Goal: Complete application form

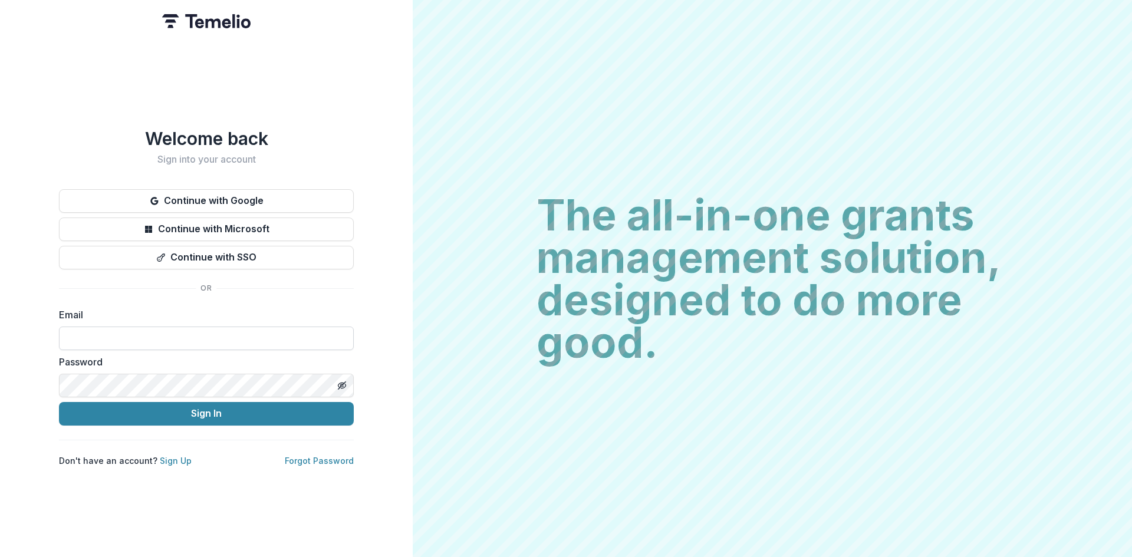
click at [101, 333] on input at bounding box center [206, 339] width 295 height 24
type input "**********"
click at [213, 409] on button "Sign In" at bounding box center [206, 414] width 295 height 24
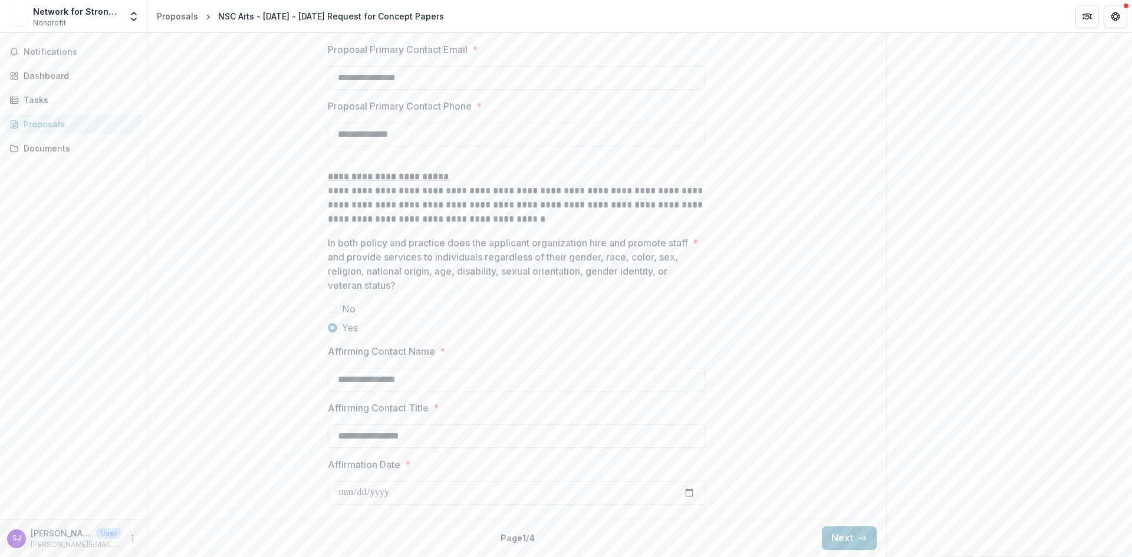
scroll to position [1714, 0]
click at [833, 537] on button "Next" at bounding box center [849, 539] width 55 height 24
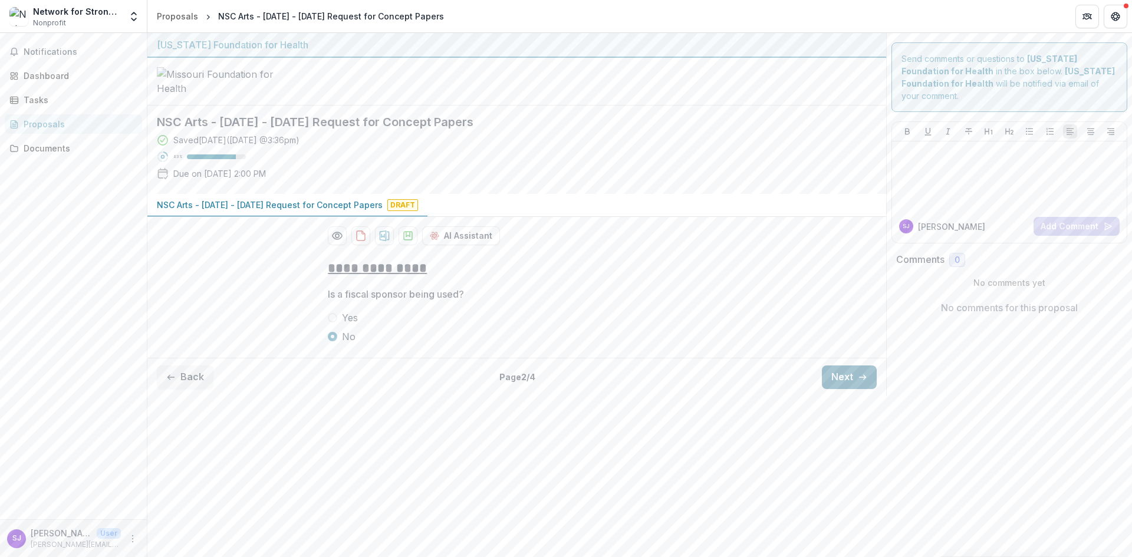
scroll to position [0, 0]
click at [837, 389] on button "Next" at bounding box center [849, 378] width 55 height 24
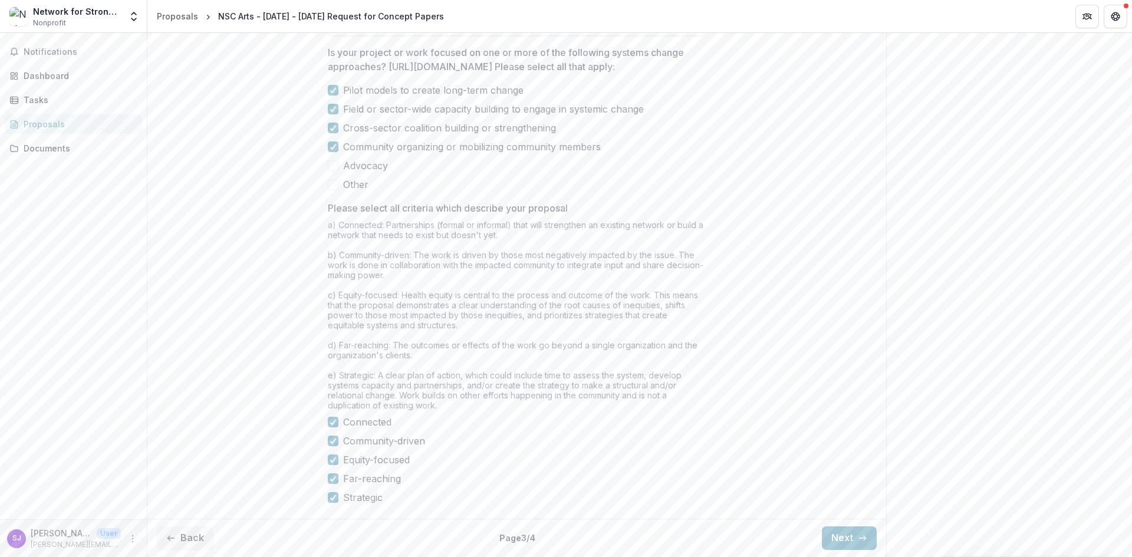
scroll to position [885, 0]
click at [842, 544] on button "Next" at bounding box center [849, 539] width 55 height 24
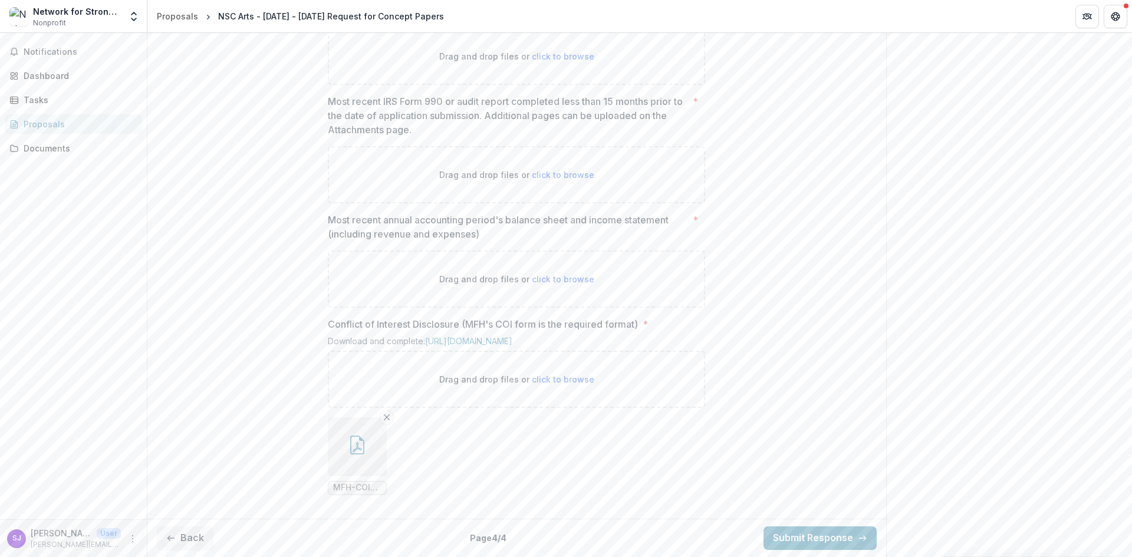
scroll to position [850, 0]
click at [170, 540] on icon "button" at bounding box center [170, 538] width 9 height 9
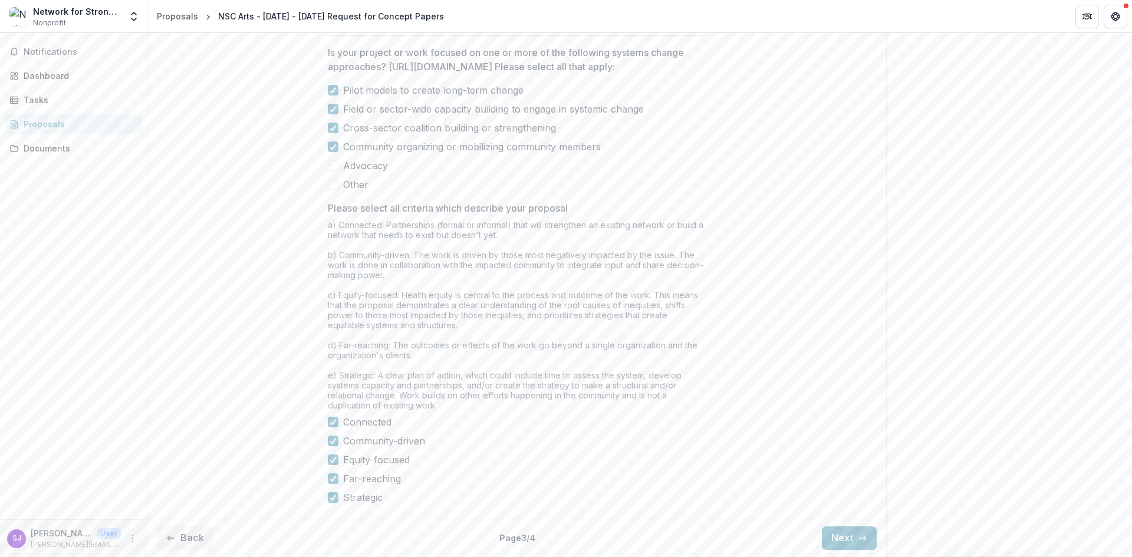
scroll to position [893, 0]
click at [173, 535] on icon "button" at bounding box center [170, 538] width 9 height 9
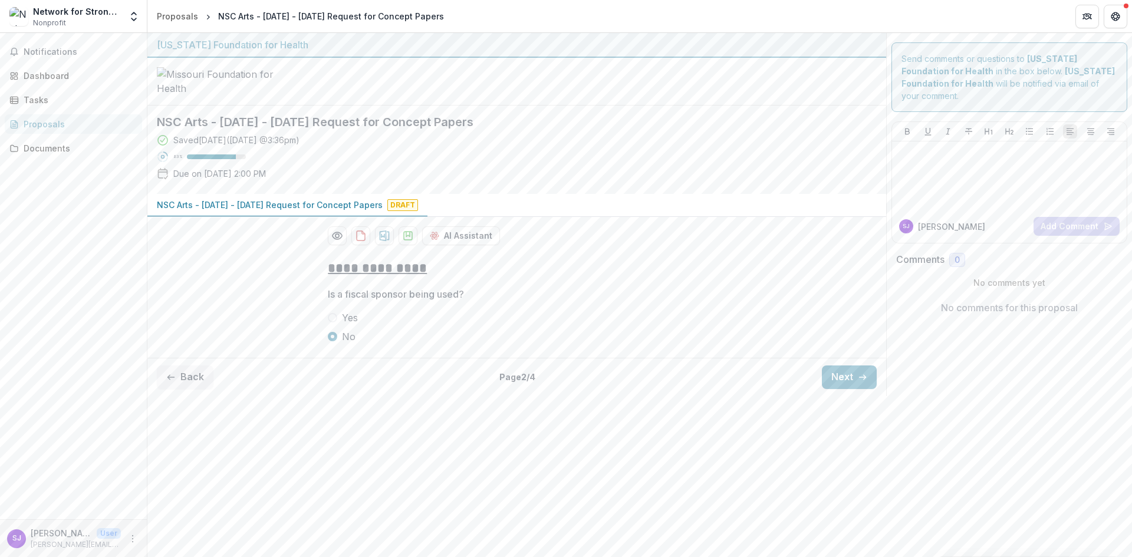
scroll to position [0, 0]
drag, startPoint x: 183, startPoint y: 472, endPoint x: 285, endPoint y: 490, distance: 103.0
click at [184, 389] on button "Back" at bounding box center [185, 378] width 57 height 24
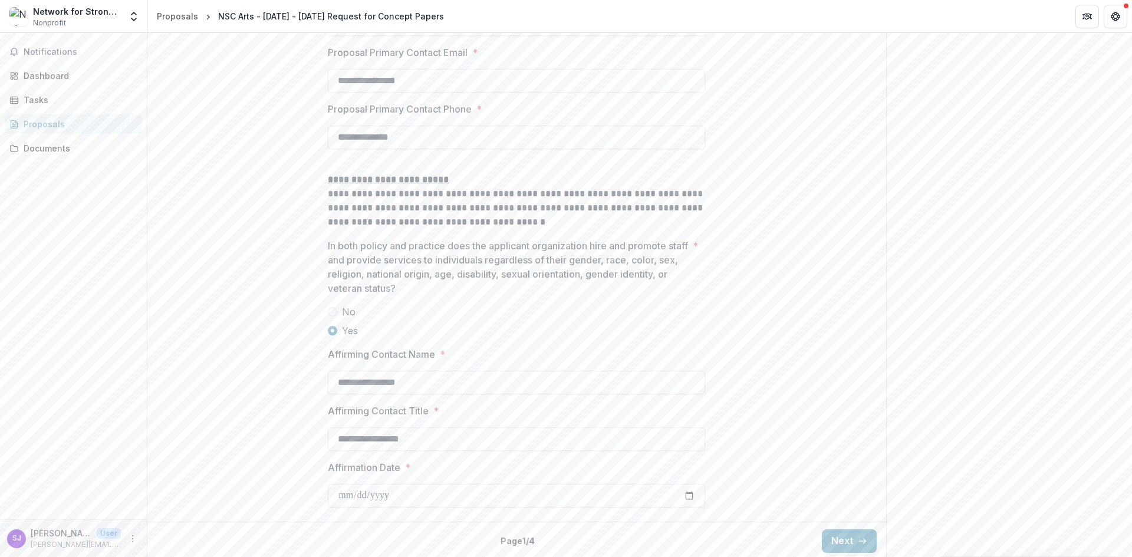
scroll to position [1714, 0]
click at [833, 535] on button "Next" at bounding box center [849, 539] width 55 height 24
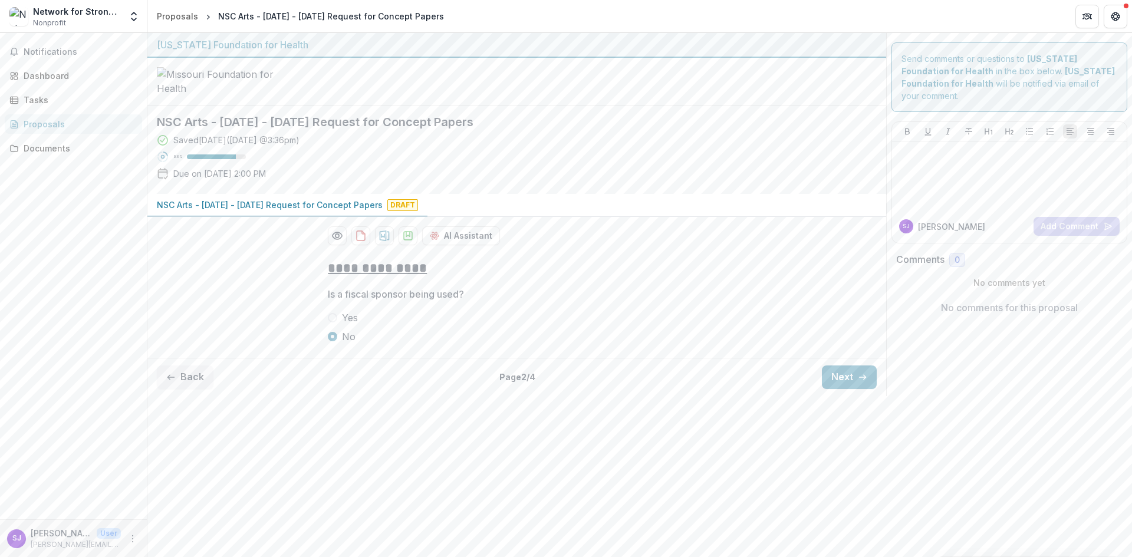
scroll to position [0, 0]
click at [844, 389] on button "Next" at bounding box center [849, 378] width 55 height 24
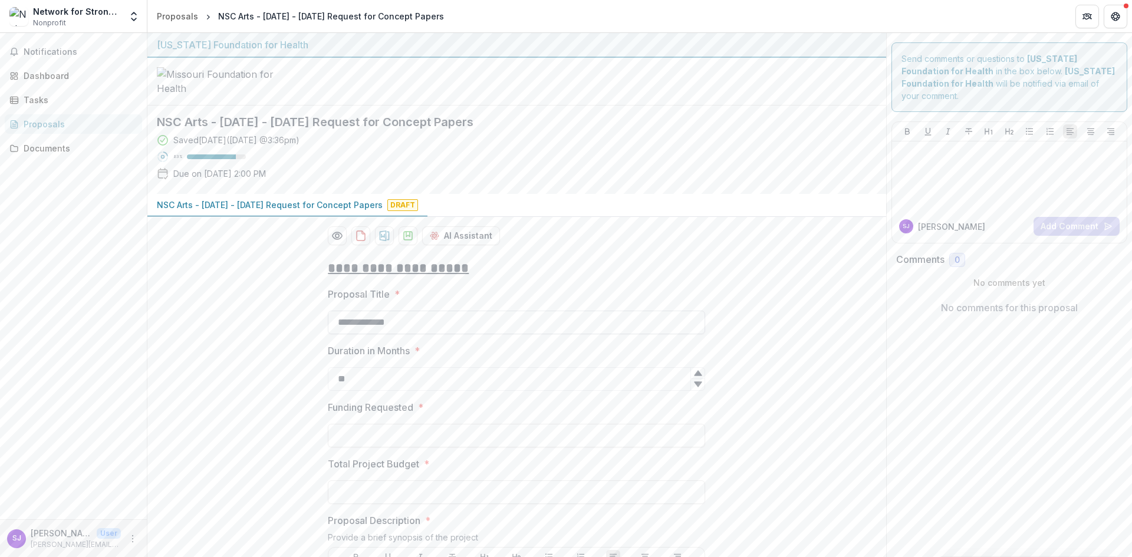
click at [418, 334] on input "**********" at bounding box center [516, 323] width 377 height 24
type input "**********"
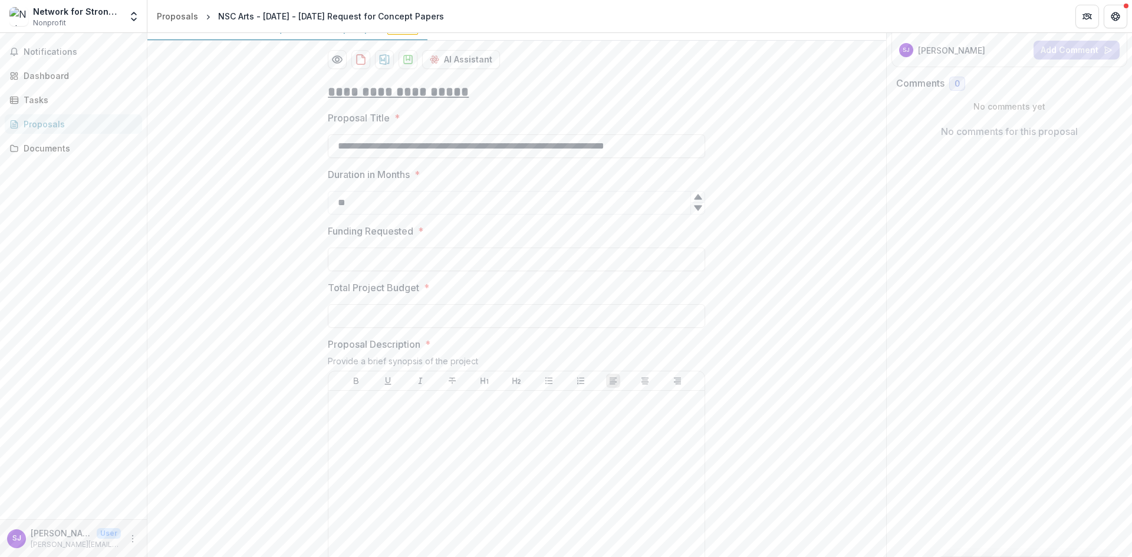
scroll to position [177, 0]
click at [351, 271] on input "Funding Requested *" at bounding box center [516, 259] width 377 height 24
type input "********"
click at [349, 327] on input "Total Project Budget *" at bounding box center [516, 316] width 377 height 24
type input "**********"
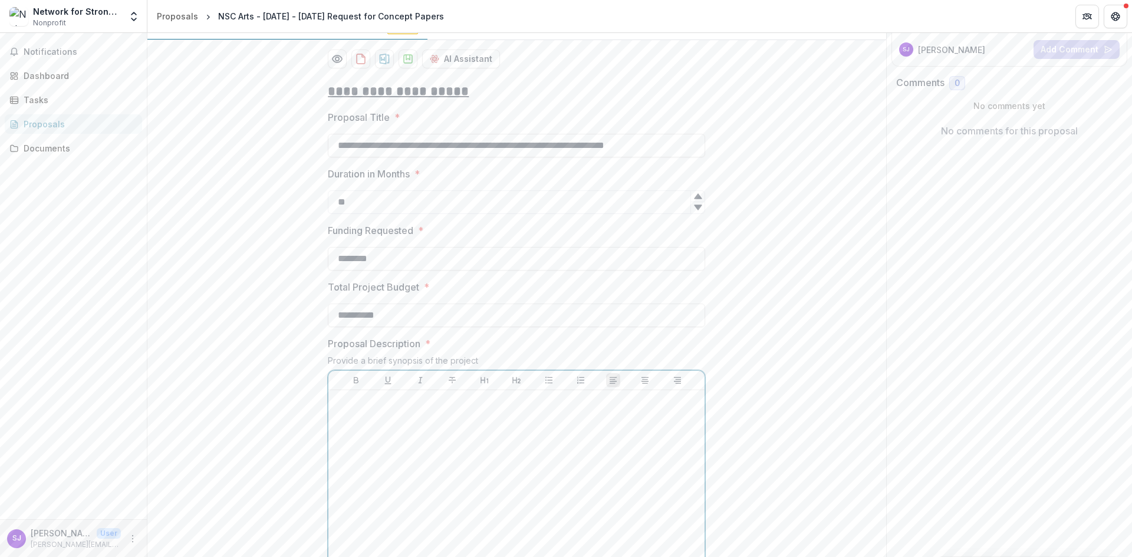
click at [364, 408] on p at bounding box center [516, 401] width 367 height 13
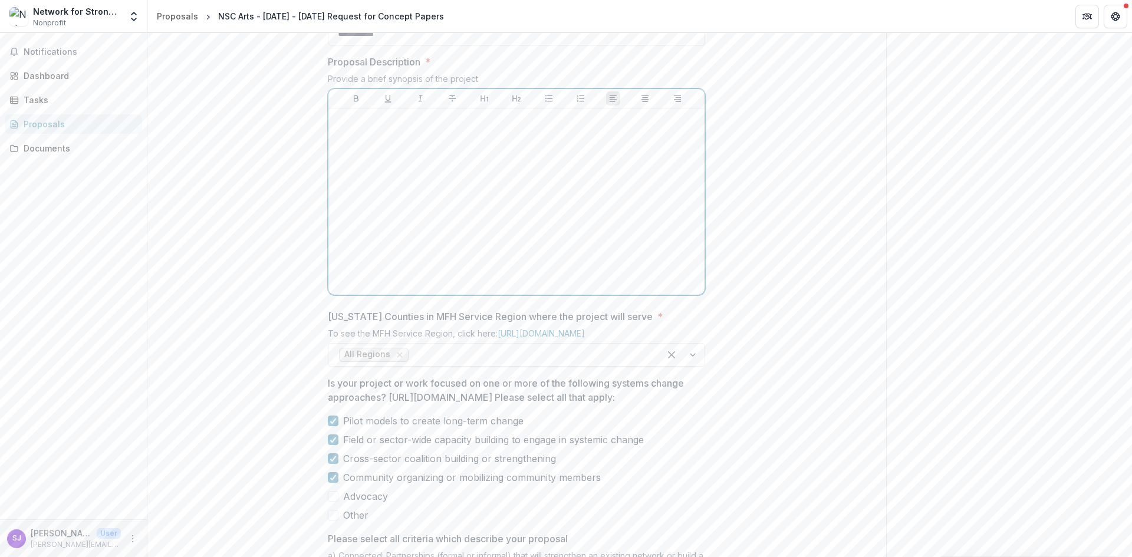
scroll to position [363, 0]
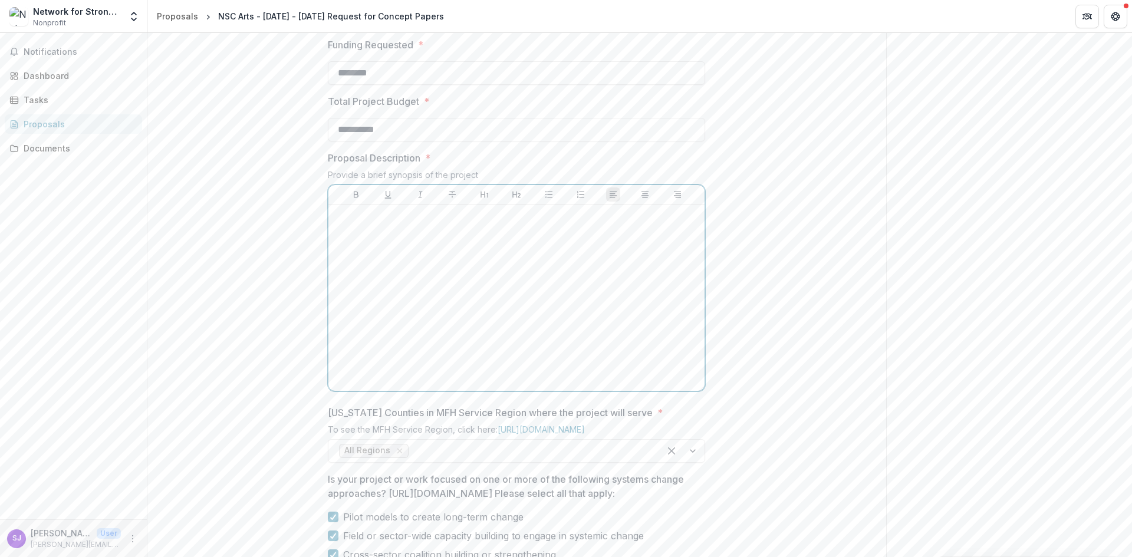
click at [359, 312] on div at bounding box center [516, 297] width 367 height 177
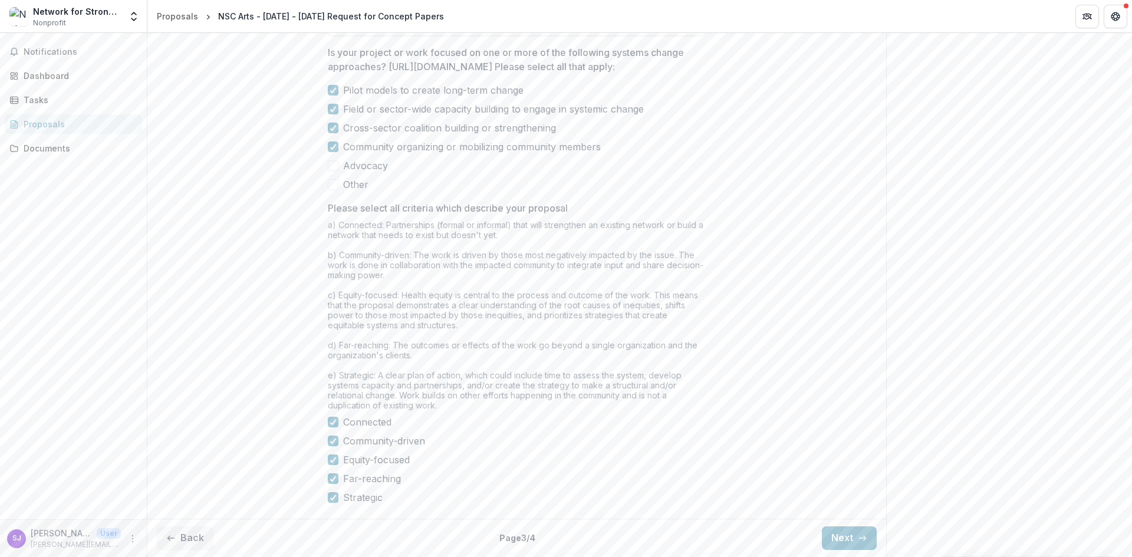
scroll to position [893, 0]
click at [842, 541] on button "Next" at bounding box center [849, 539] width 55 height 24
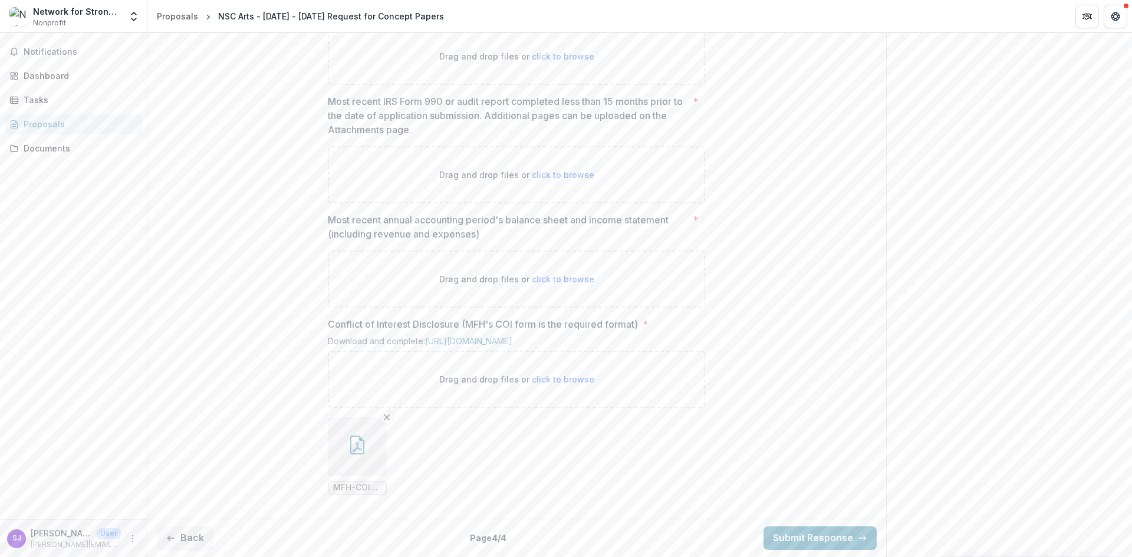
click at [571, 170] on span "click to browse" at bounding box center [563, 175] width 63 height 10
click at [568, 170] on span "click to browse" at bounding box center [563, 175] width 63 height 10
type input "**********"
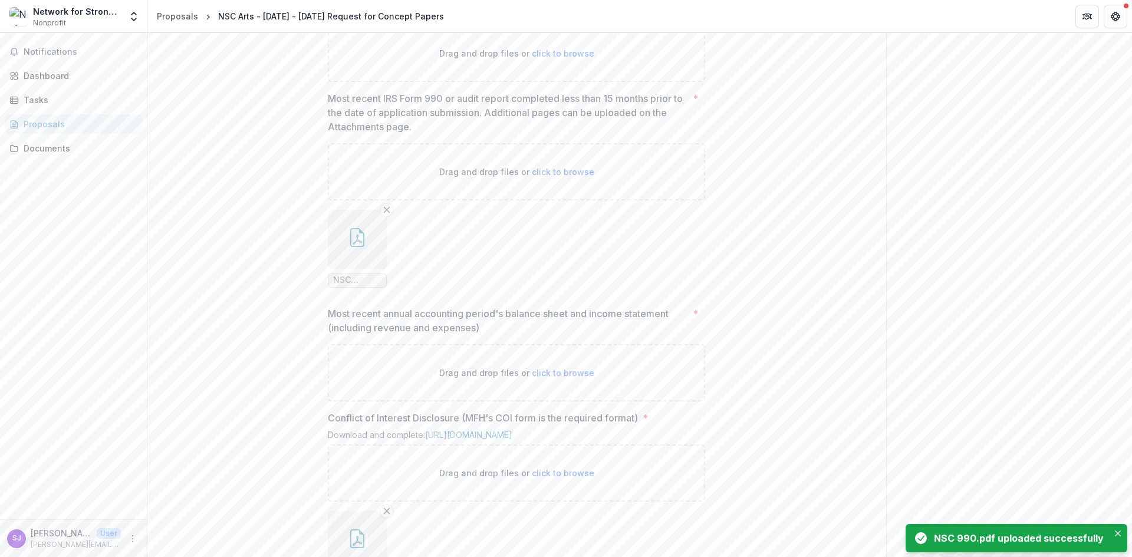
scroll to position [732, 0]
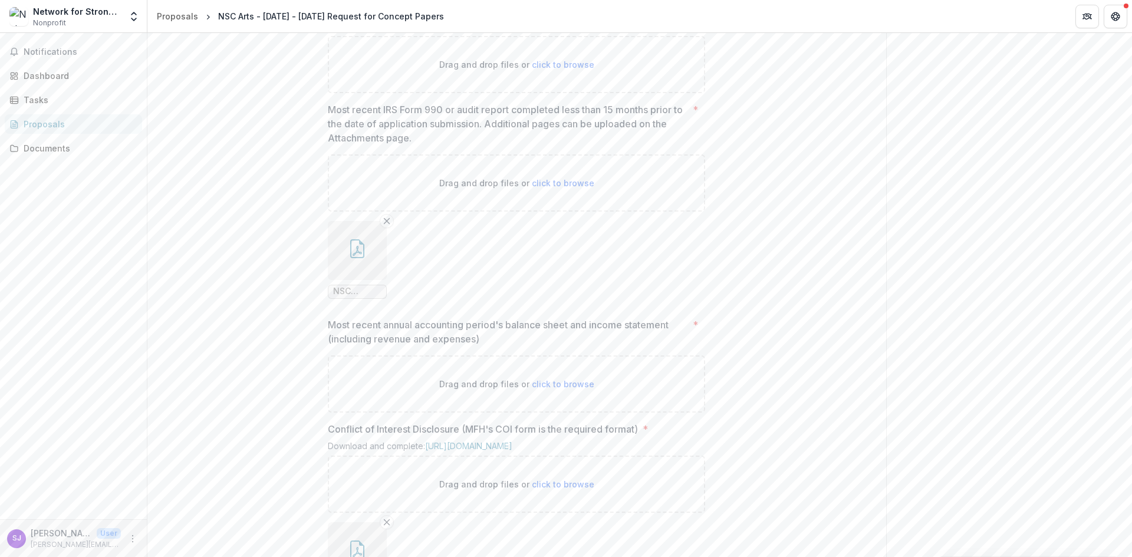
click at [541, 70] on span "click to browse" at bounding box center [563, 65] width 63 height 10
type input "**********"
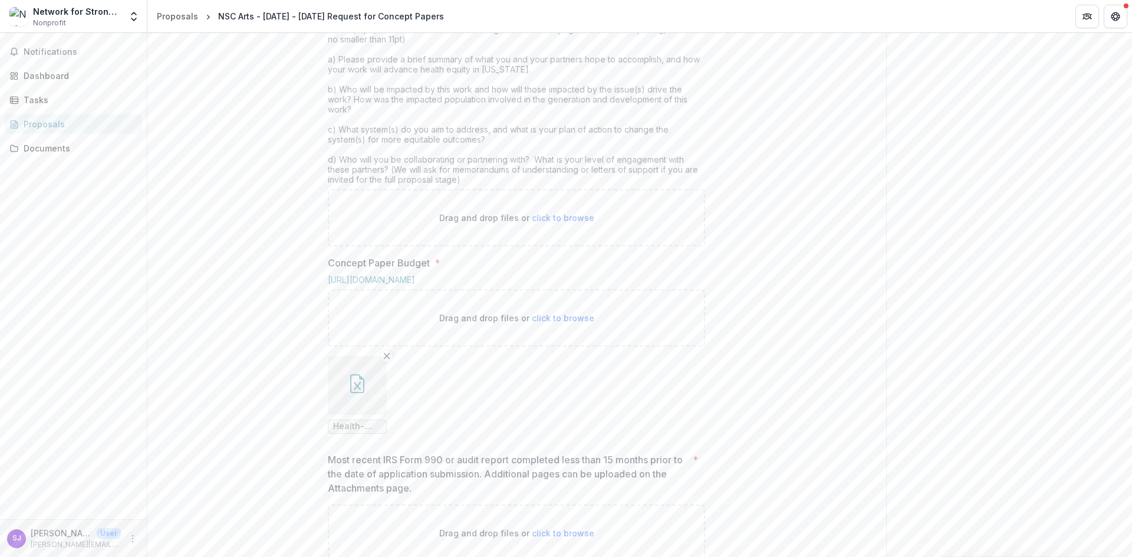
scroll to position [497, 0]
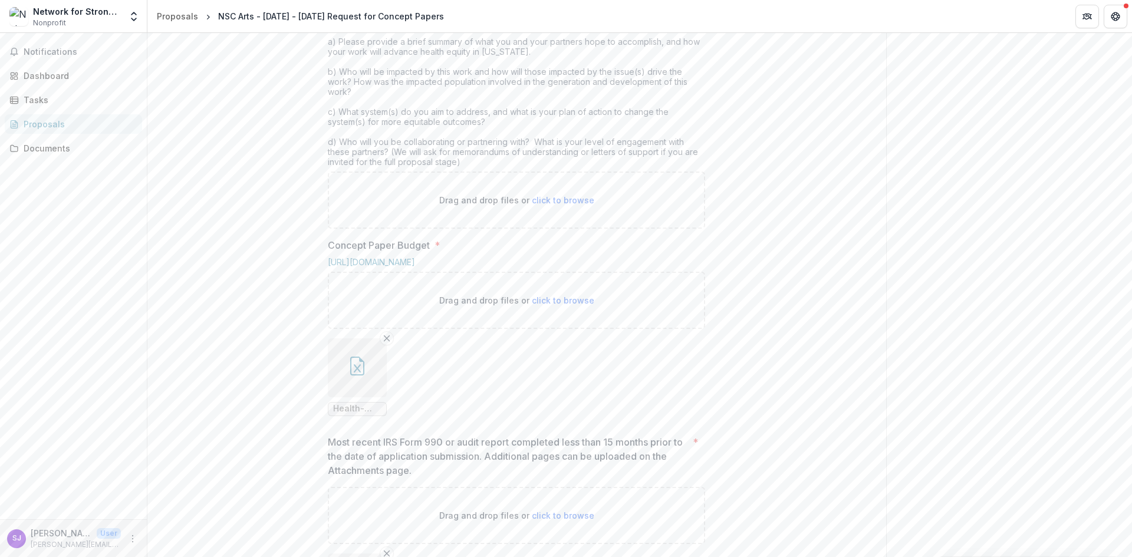
click at [554, 205] on span "click to browse" at bounding box center [563, 200] width 63 height 10
click at [562, 205] on span "click to browse" at bounding box center [563, 200] width 63 height 10
type input "**********"
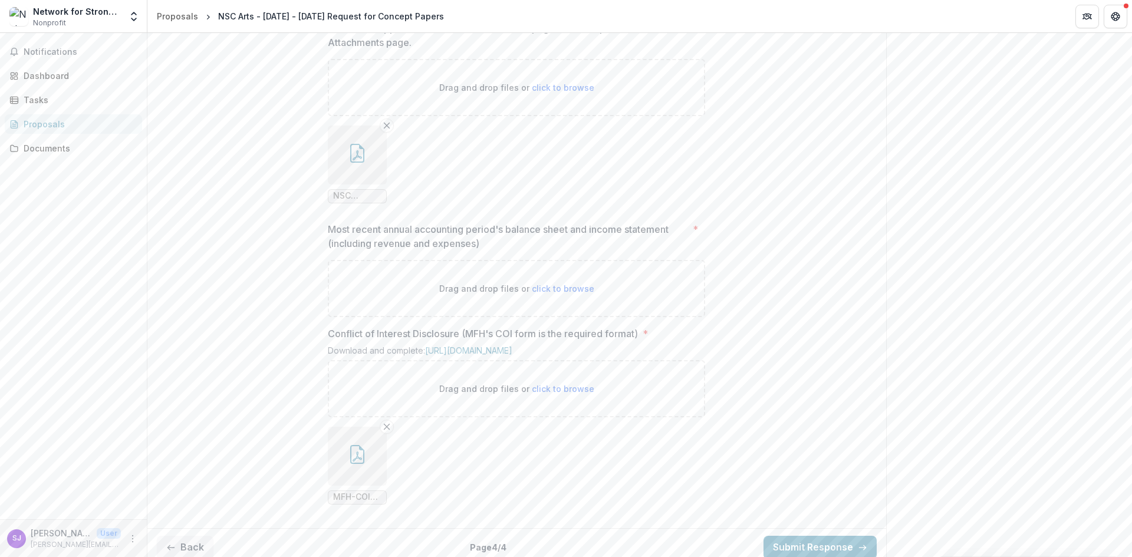
scroll to position [1023, 0]
click at [554, 292] on span "click to browse" at bounding box center [563, 287] width 63 height 10
type input "**********"
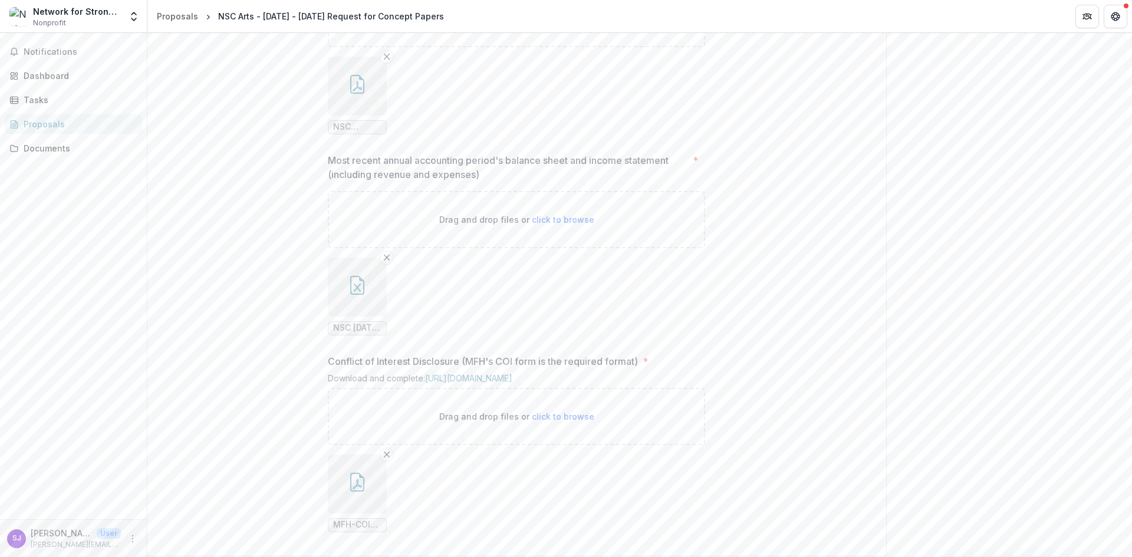
scroll to position [1237, 0]
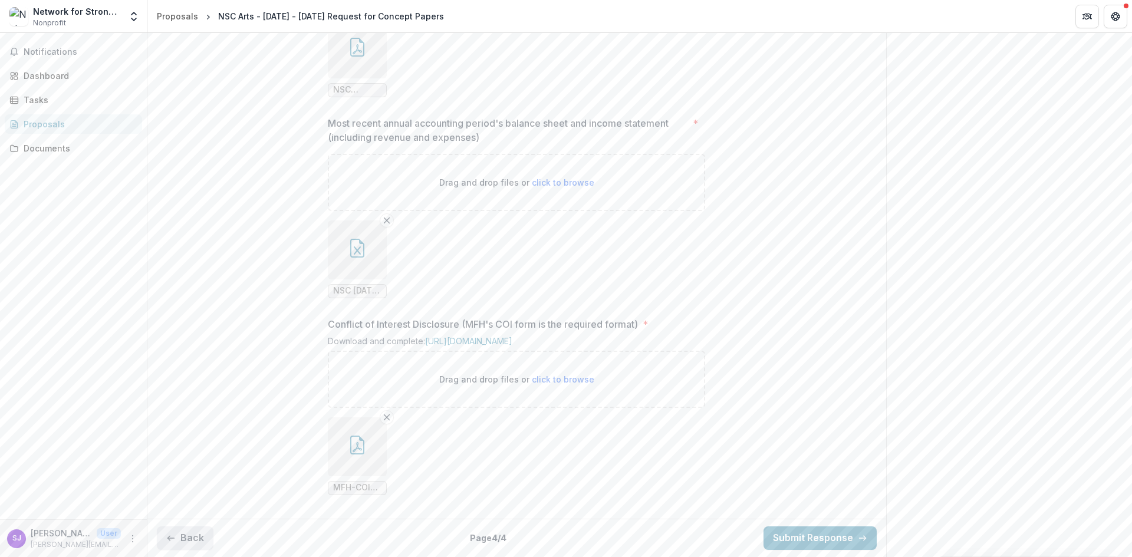
click at [178, 540] on button "Back" at bounding box center [185, 539] width 57 height 24
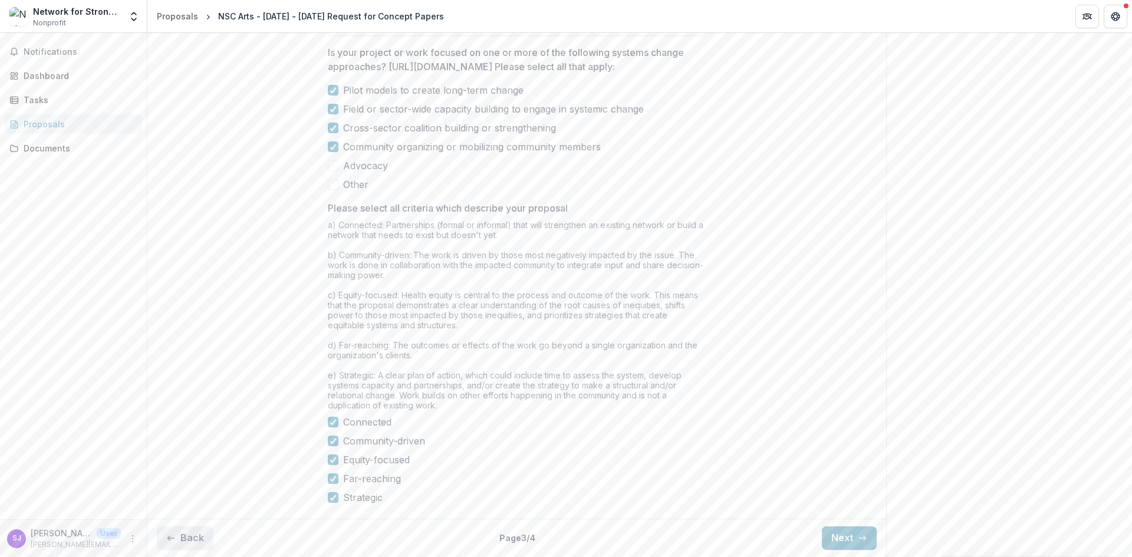
scroll to position [893, 0]
click at [177, 535] on button "Back" at bounding box center [185, 539] width 57 height 24
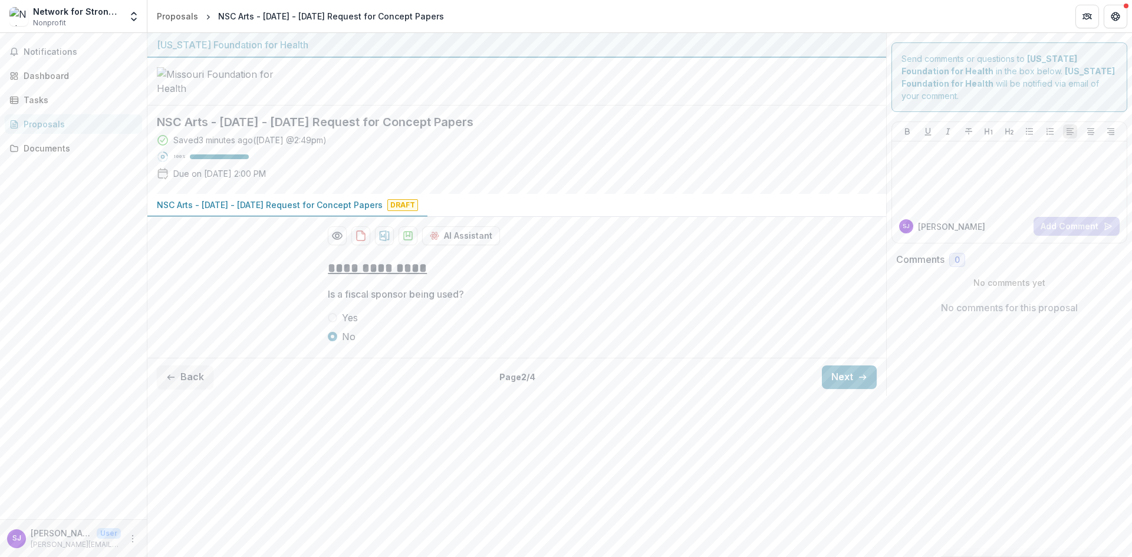
drag, startPoint x: 189, startPoint y: 464, endPoint x: 213, endPoint y: 466, distance: 24.9
click at [189, 389] on button "Back" at bounding box center [185, 378] width 57 height 24
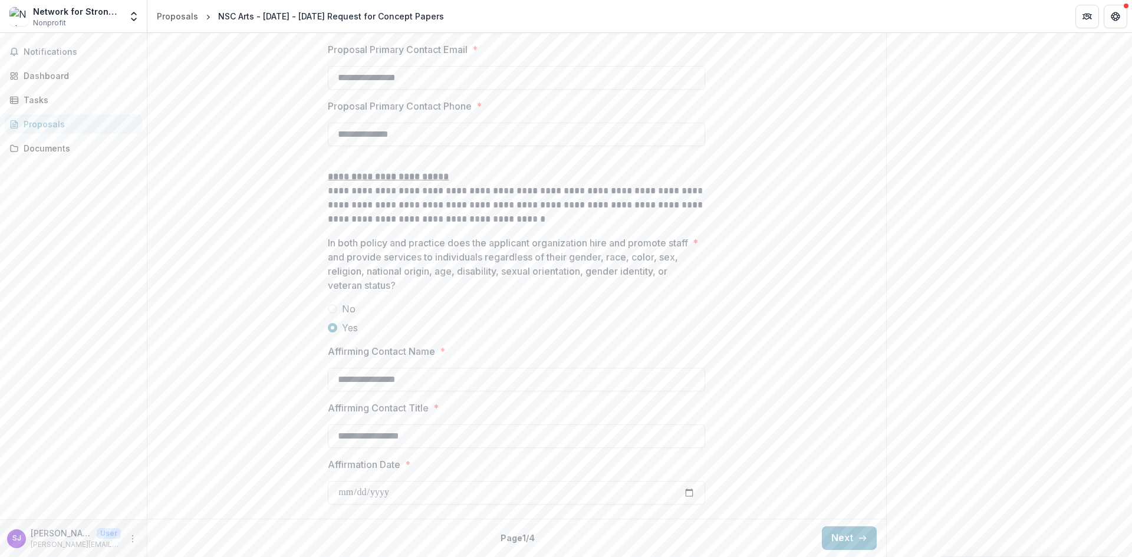
scroll to position [1714, 0]
click at [831, 540] on button "Next" at bounding box center [849, 539] width 55 height 24
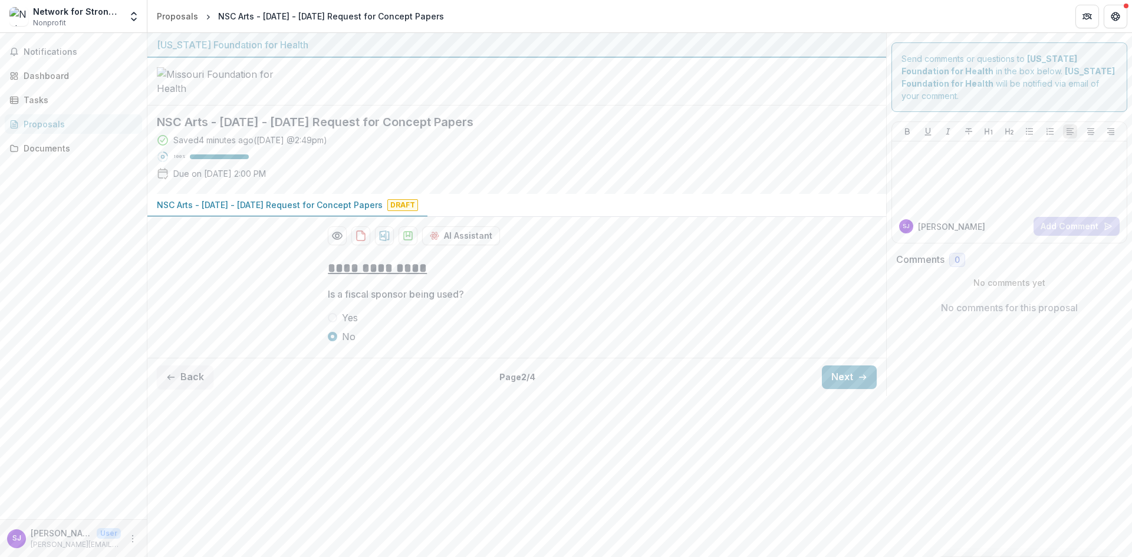
scroll to position [0, 0]
click at [851, 389] on button "Next" at bounding box center [849, 378] width 55 height 24
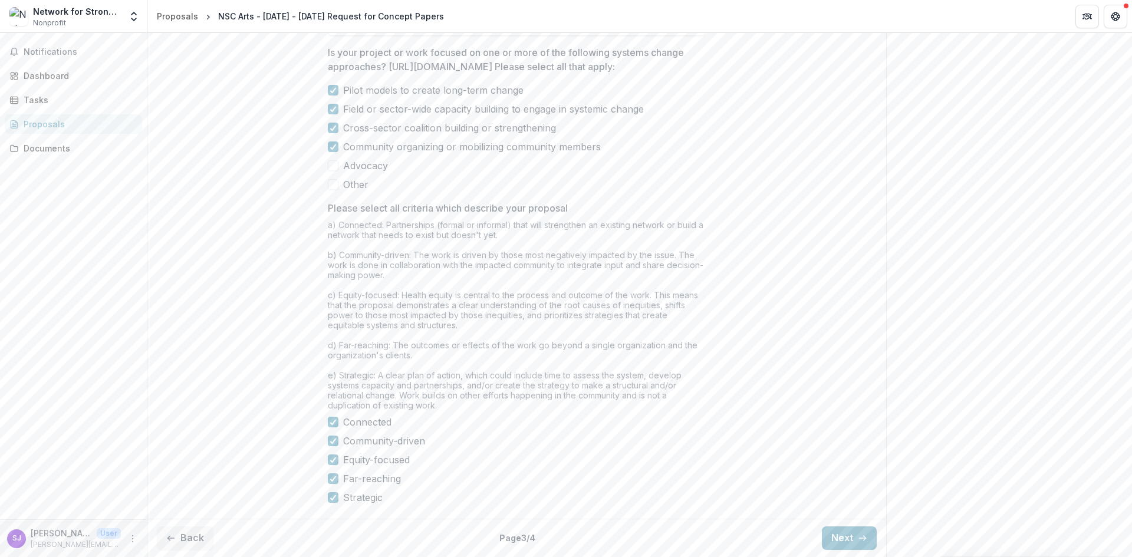
scroll to position [893, 0]
drag, startPoint x: 834, startPoint y: 540, endPoint x: 827, endPoint y: 533, distance: 9.2
click at [833, 540] on button "Next" at bounding box center [849, 539] width 55 height 24
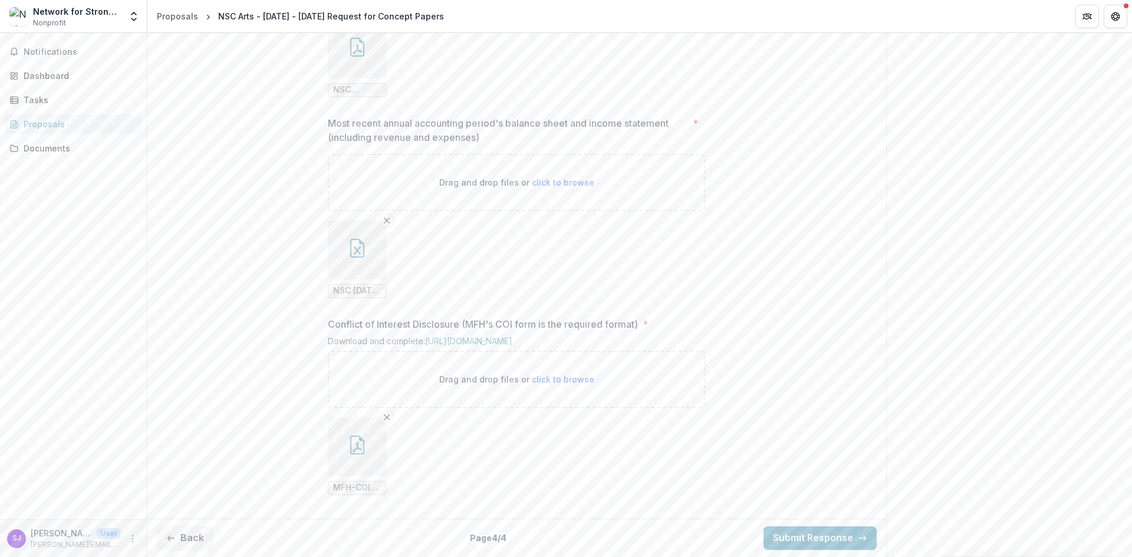
scroll to position [1237, 0]
click at [808, 538] on button "Submit Response" at bounding box center [820, 539] width 113 height 24
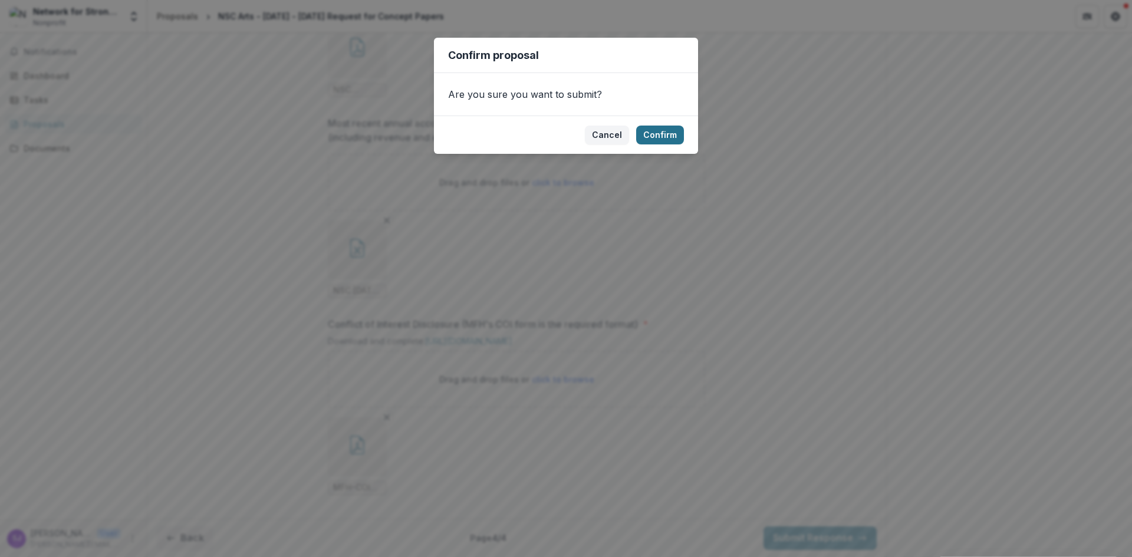
click at [662, 137] on button "Confirm" at bounding box center [660, 135] width 48 height 19
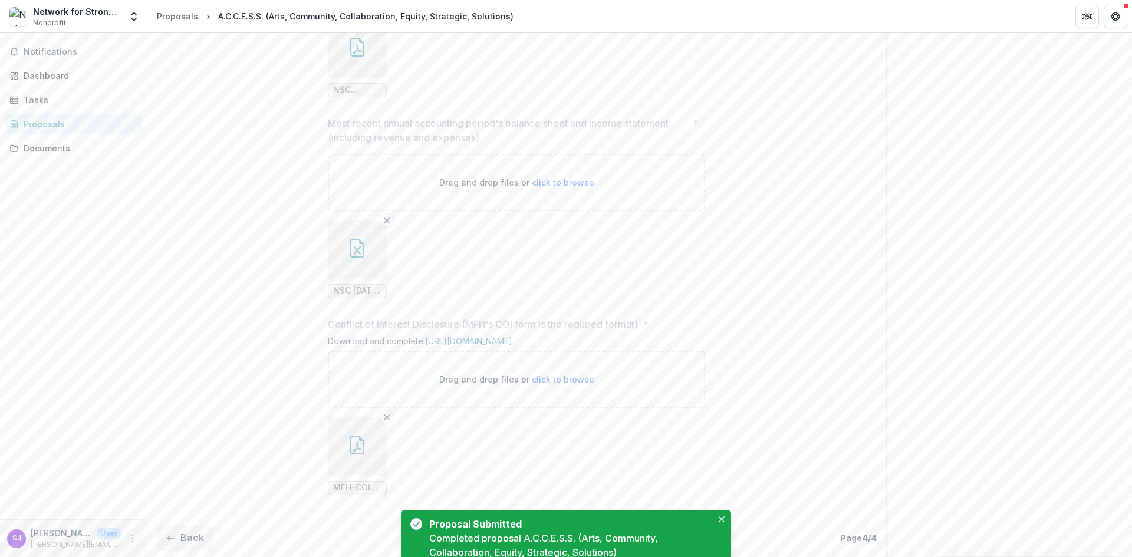
scroll to position [1275, 0]
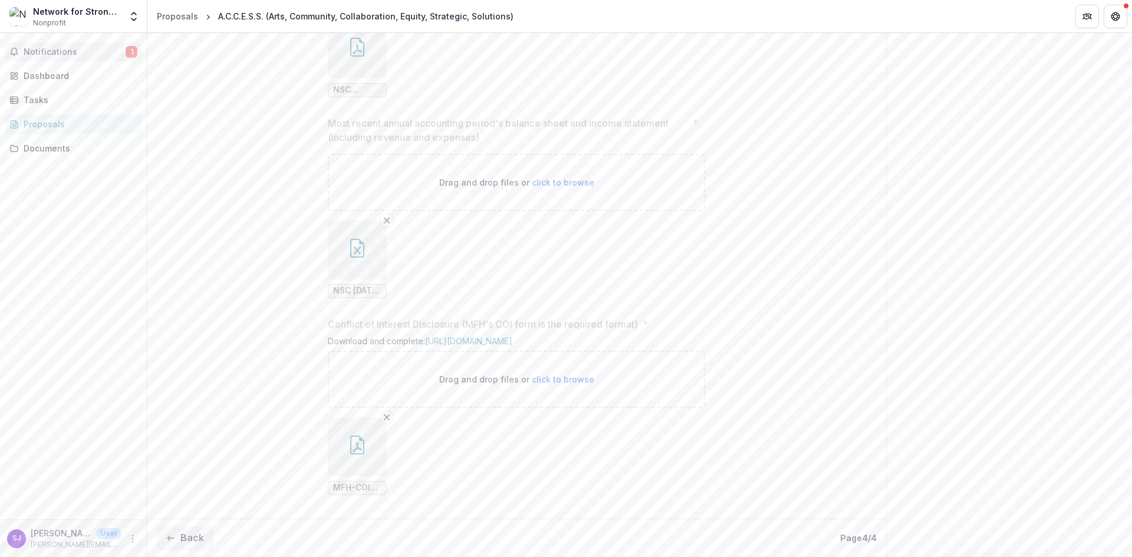
click at [88, 48] on span "Notifications" at bounding box center [75, 52] width 102 height 10
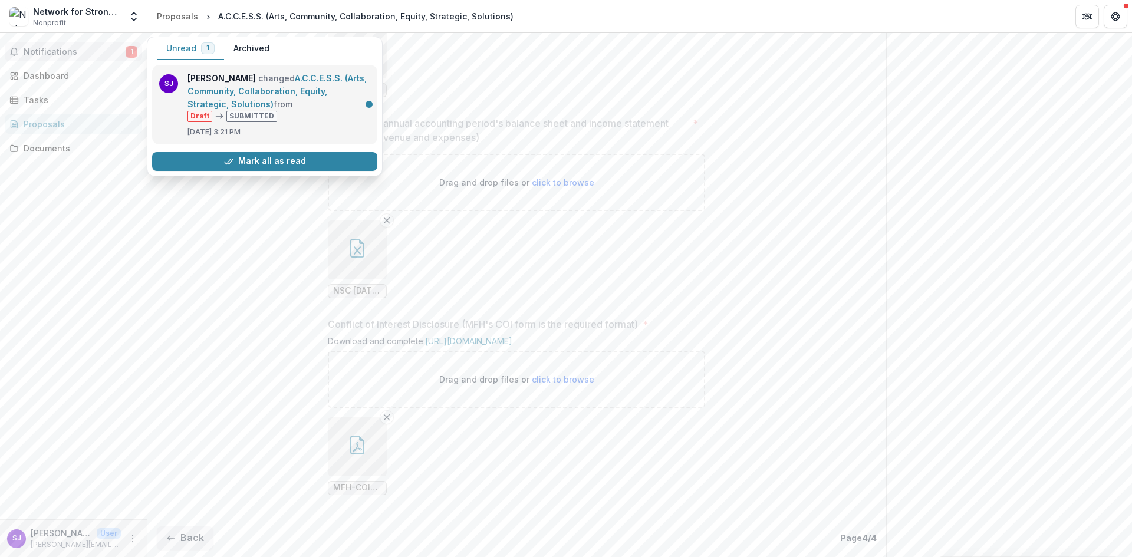
click at [249, 109] on link "A.C.C.E.S.S. (Arts, Community, Collaboration, Equity, Strategic, Solutions)" at bounding box center [277, 91] width 179 height 36
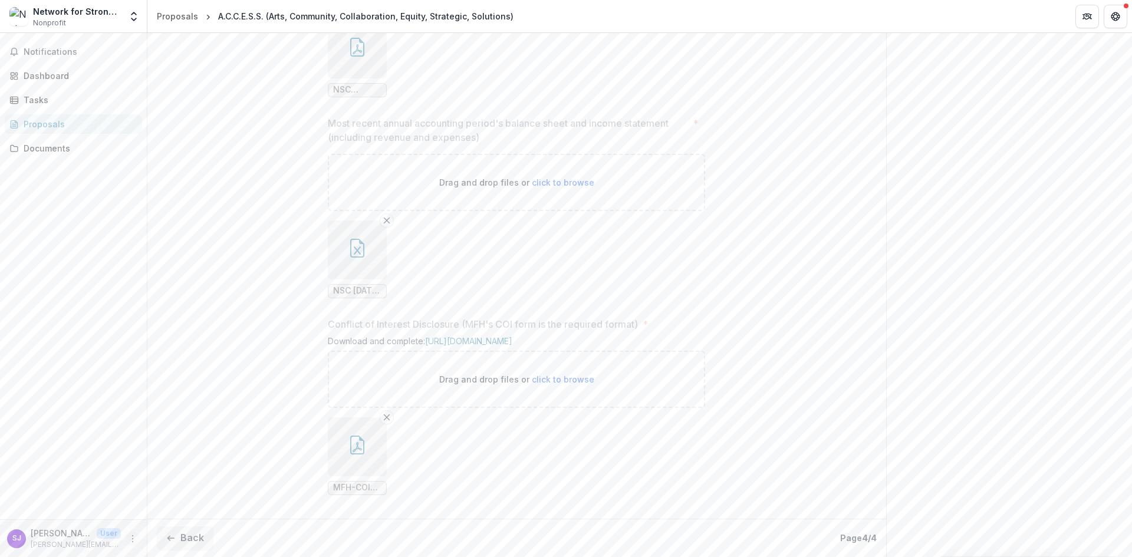
click at [137, 536] on button "More" at bounding box center [133, 539] width 14 height 14
click at [183, 530] on button "Logout" at bounding box center [210, 533] width 126 height 19
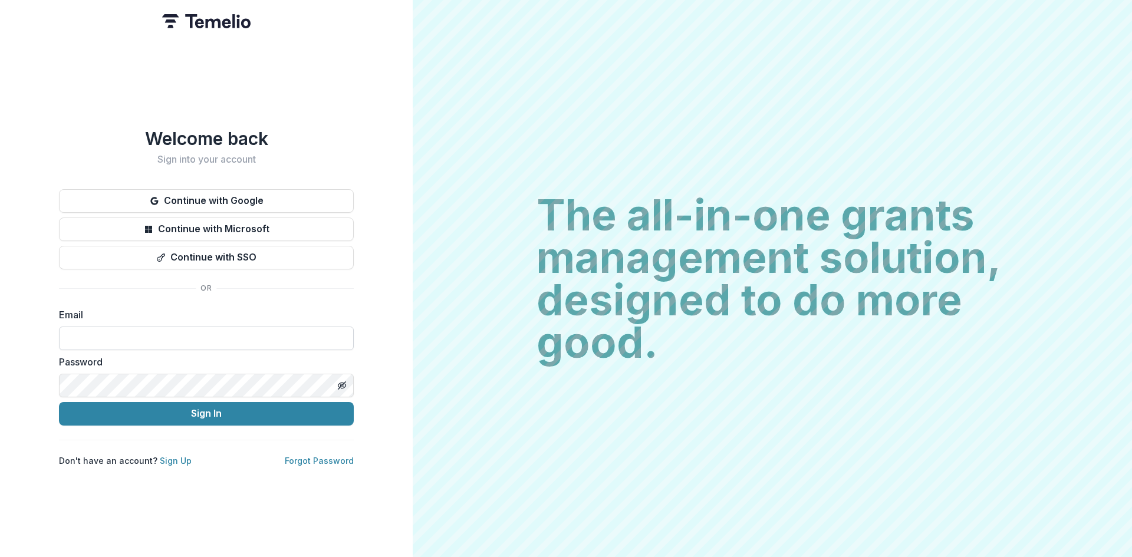
click at [140, 331] on input at bounding box center [206, 339] width 295 height 24
click at [287, 501] on div "Welcome back Sign into your account Continue with Google Continue with Microsof…" at bounding box center [206, 278] width 413 height 557
